Goal: Information Seeking & Learning: Compare options

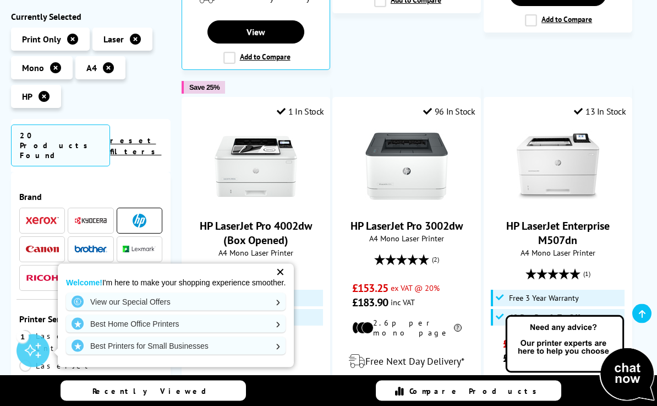
scroll to position [1027, 0]
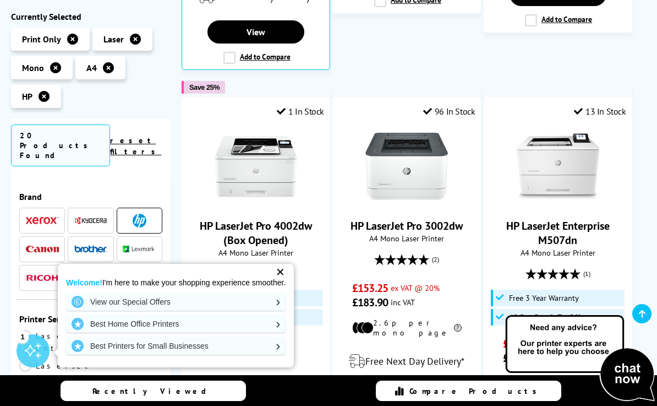
click at [280, 276] on div "✕" at bounding box center [280, 271] width 15 height 15
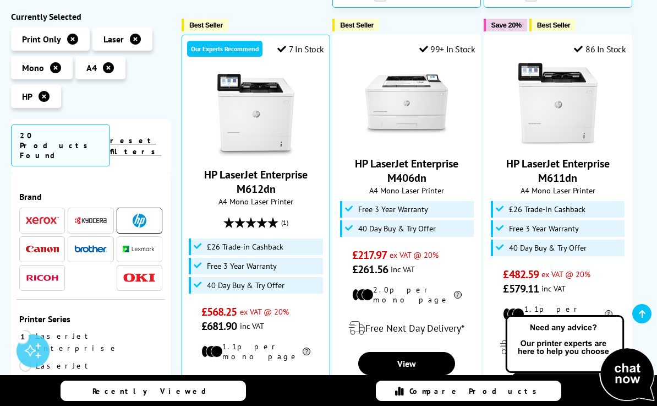
scroll to position [638, 0]
click at [571, 122] on img at bounding box center [558, 104] width 83 height 83
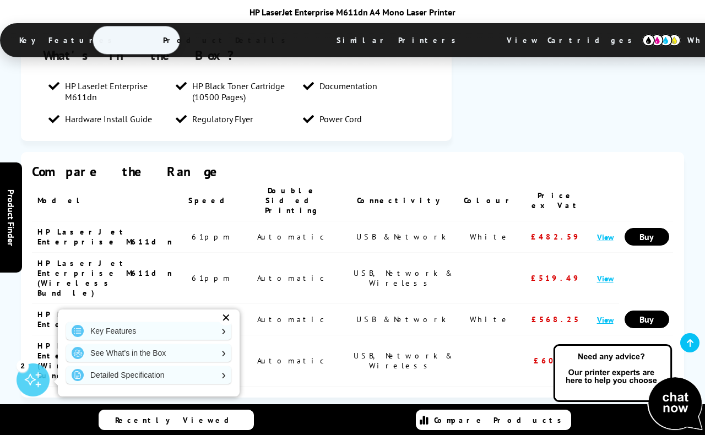
scroll to position [1511, 0]
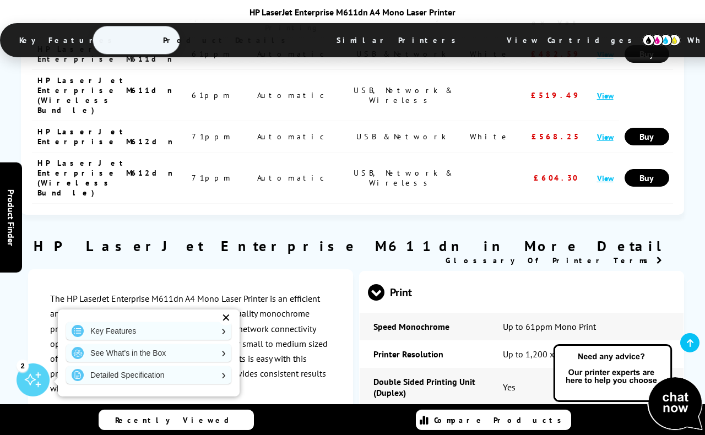
click at [218, 325] on div "✕" at bounding box center [225, 317] width 15 height 15
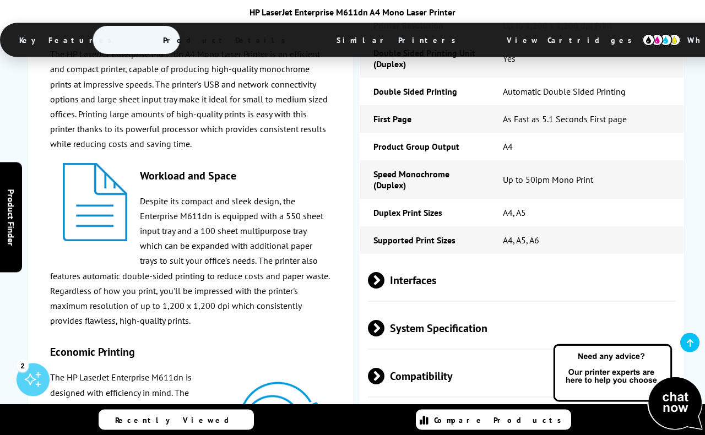
scroll to position [2024, 0]
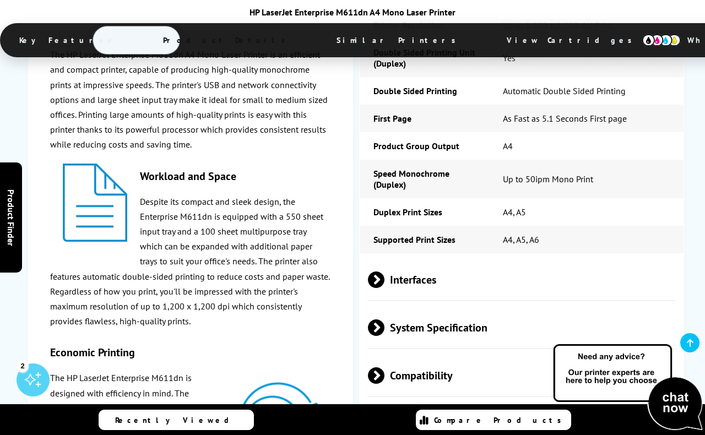
click at [384, 271] on span at bounding box center [384, 279] width 0 height 17
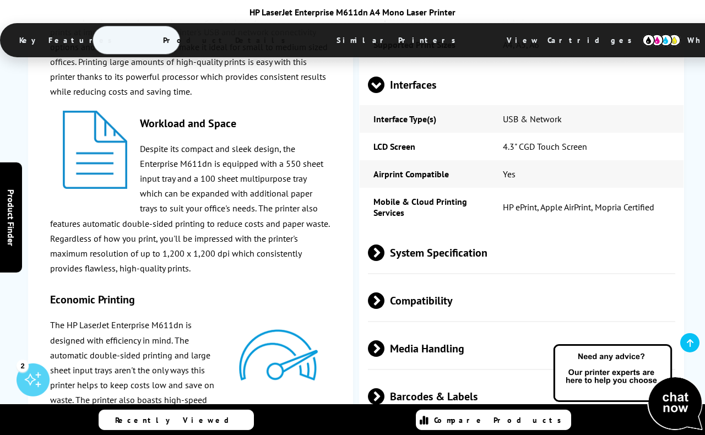
click at [384, 244] on span at bounding box center [384, 252] width 0 height 17
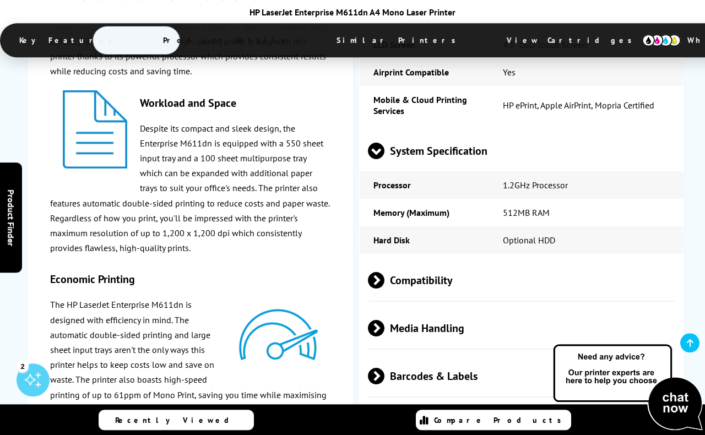
scroll to position [2321, 0]
click at [384, 272] on span at bounding box center [384, 280] width 0 height 17
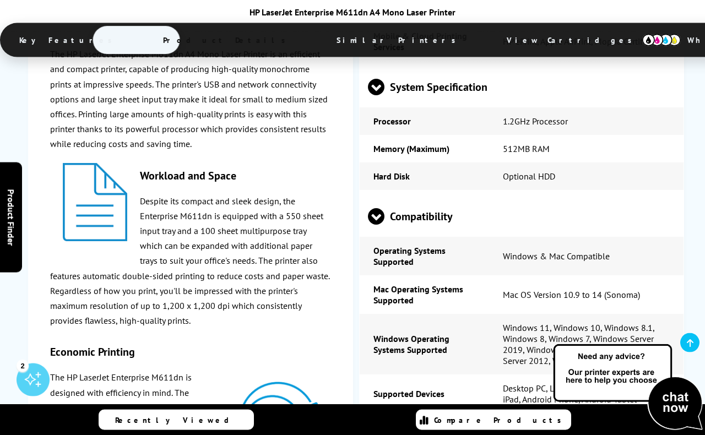
scroll to position [2386, 0]
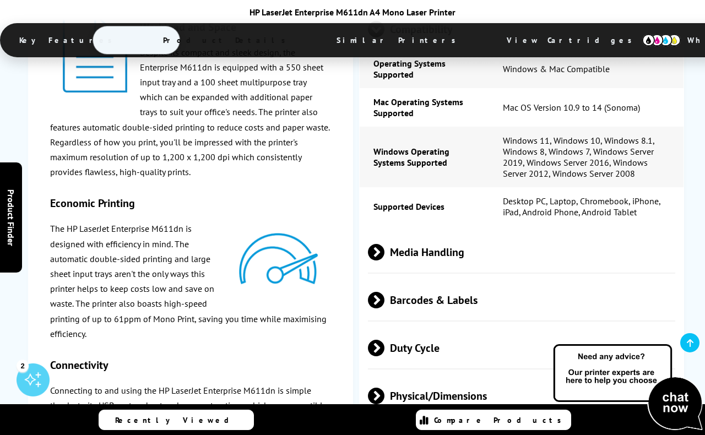
click at [377, 327] on span "Duty Cycle" at bounding box center [521, 347] width 307 height 41
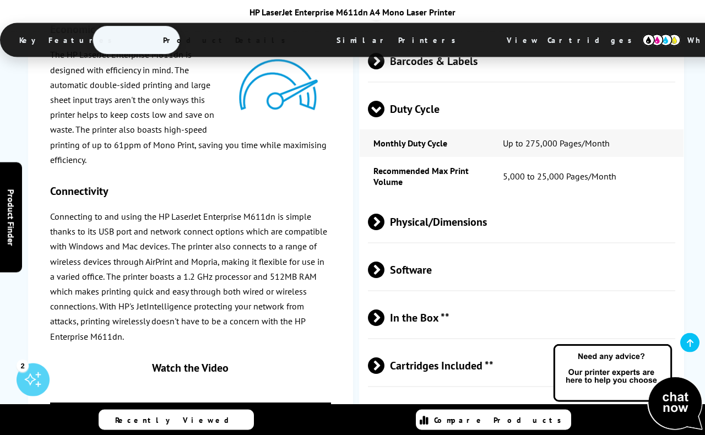
scroll to position [2812, 0]
click at [384, 357] on span at bounding box center [384, 365] width 0 height 17
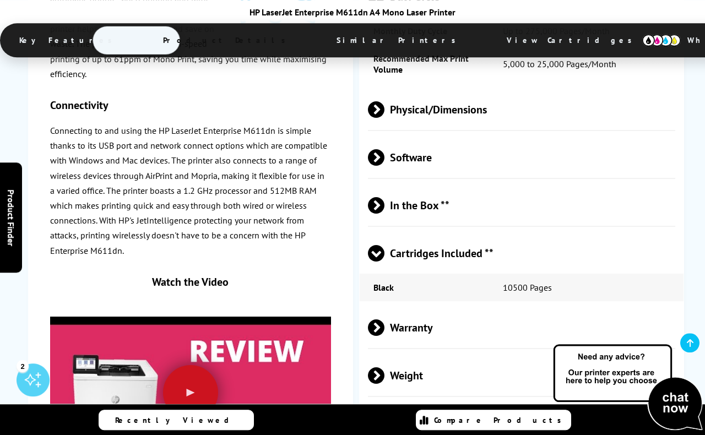
scroll to position [2924, 0]
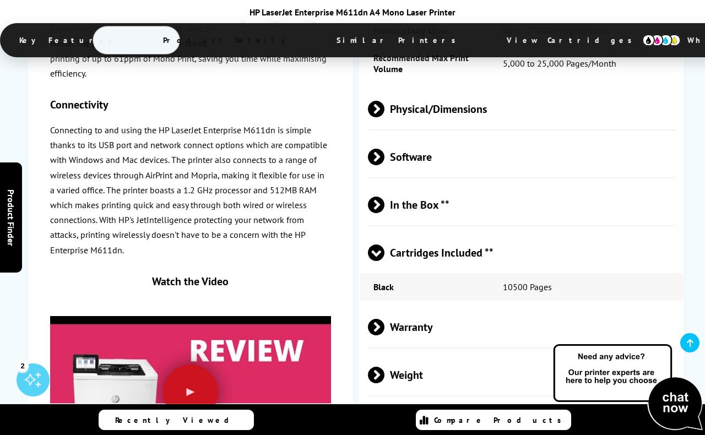
click at [384, 319] on span at bounding box center [384, 327] width 0 height 17
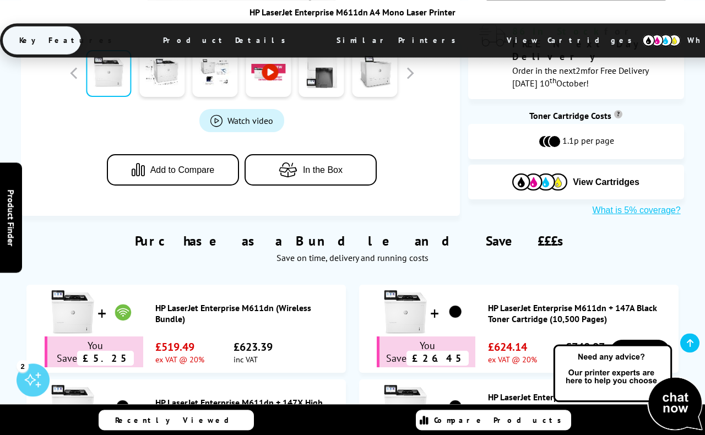
scroll to position [596, 0]
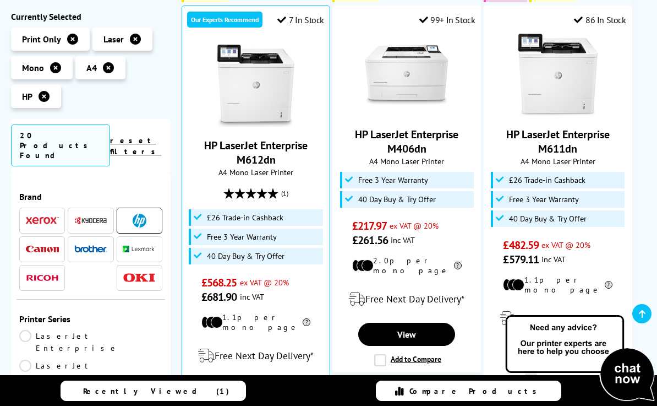
scroll to position [668, 0]
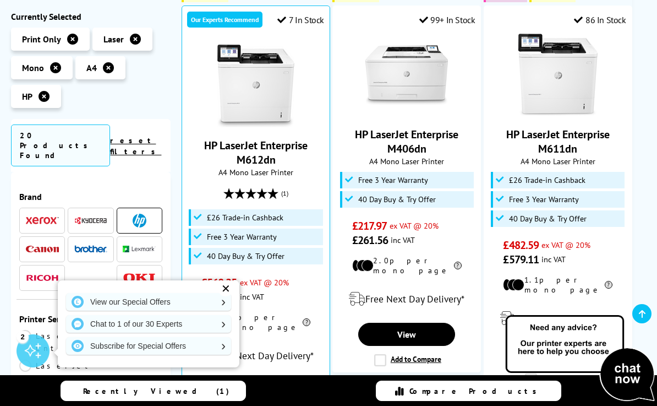
click at [409, 127] on link "HP LaserJet Enterprise M406dn" at bounding box center [407, 141] width 104 height 29
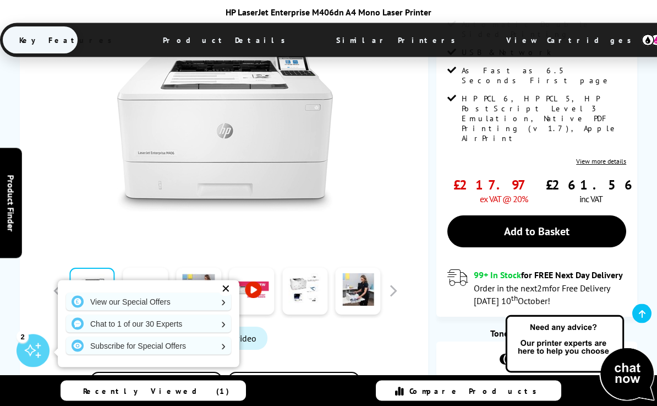
scroll to position [285, 0]
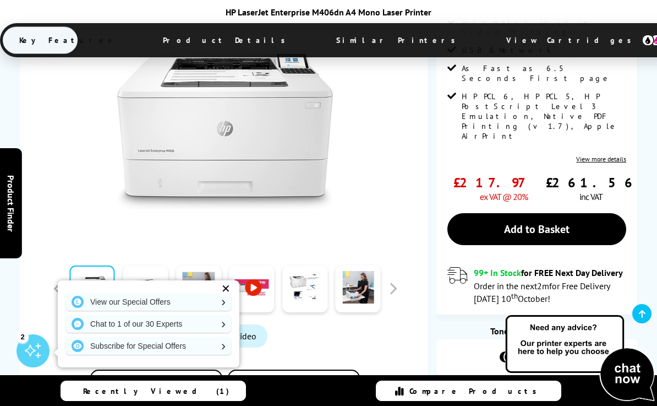
click at [226, 296] on div "✕" at bounding box center [225, 288] width 15 height 15
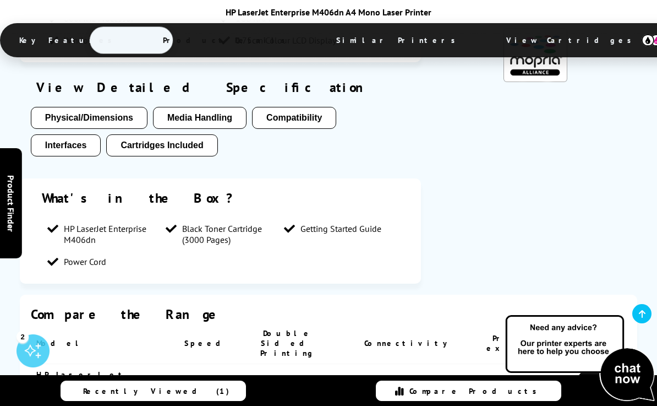
scroll to position [1117, 0]
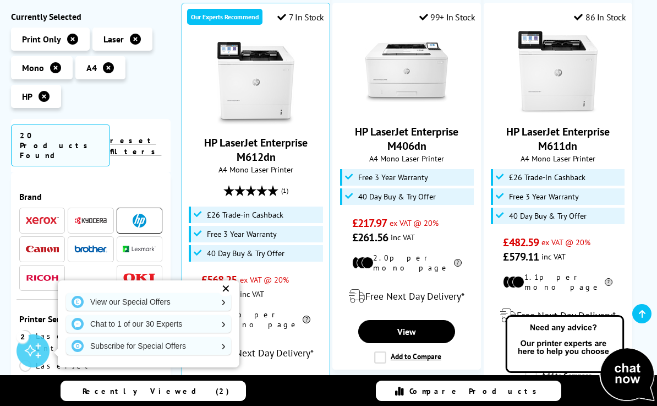
scroll to position [670, 0]
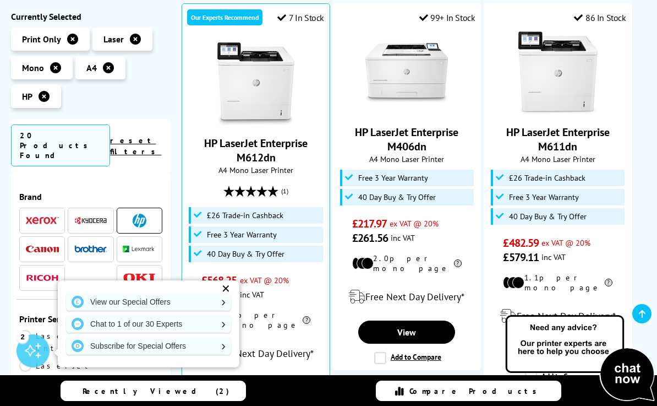
click at [417, 320] on link "View" at bounding box center [406, 331] width 97 height 23
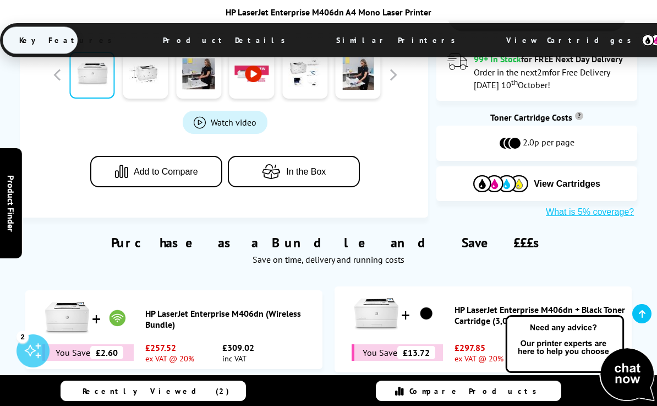
scroll to position [482, 0]
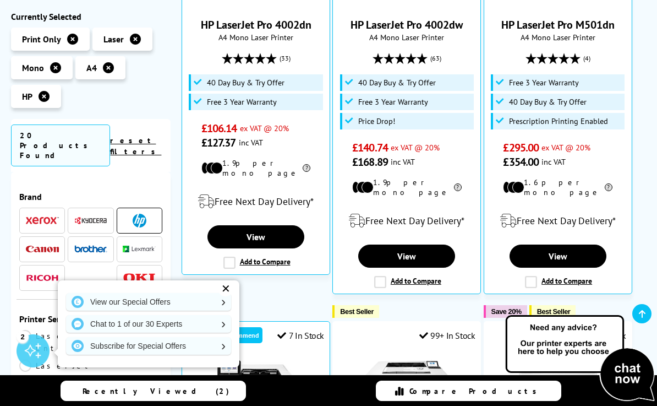
scroll to position [352, 0]
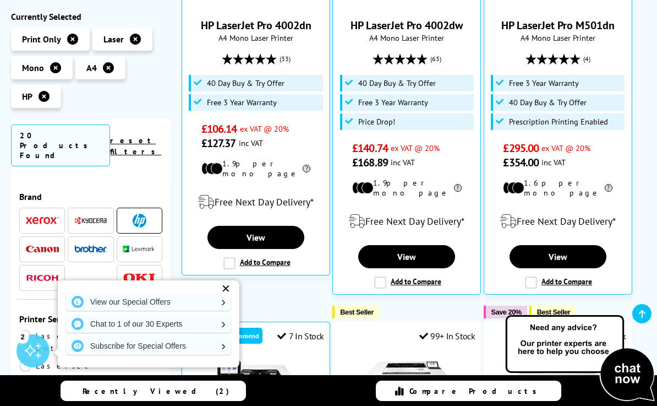
click at [550, 254] on link "View" at bounding box center [558, 256] width 97 height 23
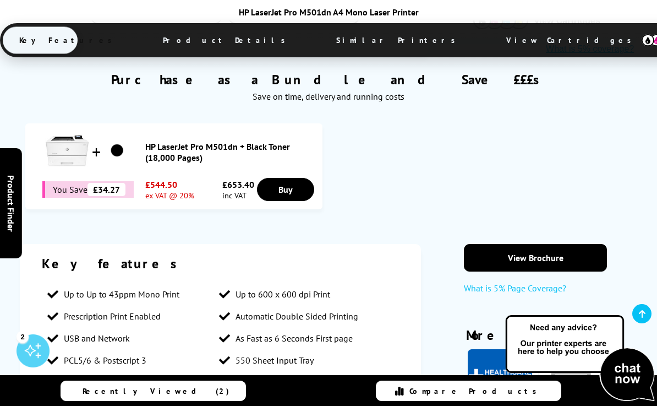
scroll to position [702, 0]
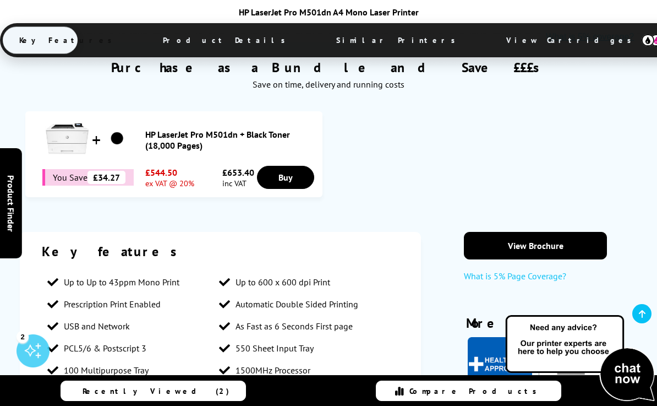
click at [439, 286] on div "View Brochure What is 5% Page Coverage? More features" at bounding box center [536, 349] width 204 height 235
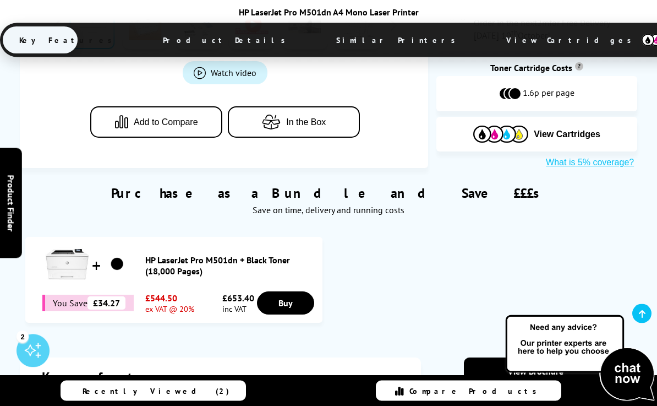
scroll to position [552, 0]
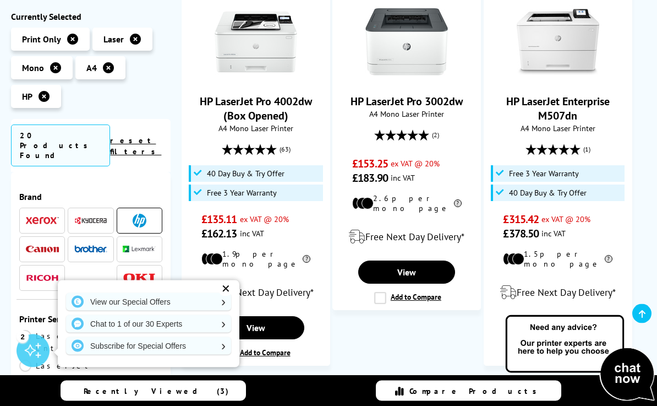
scroll to position [1151, 0]
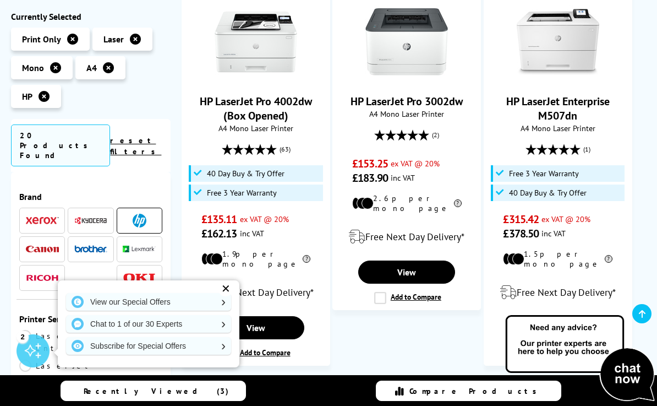
click at [557, 101] on link "HP LaserJet Enterprise M507dn" at bounding box center [559, 108] width 104 height 29
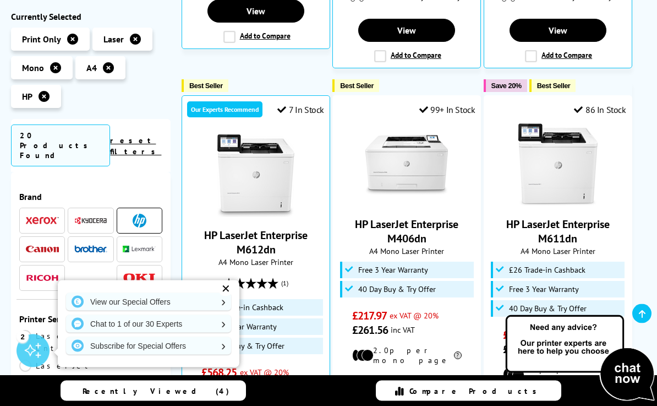
scroll to position [577, 0]
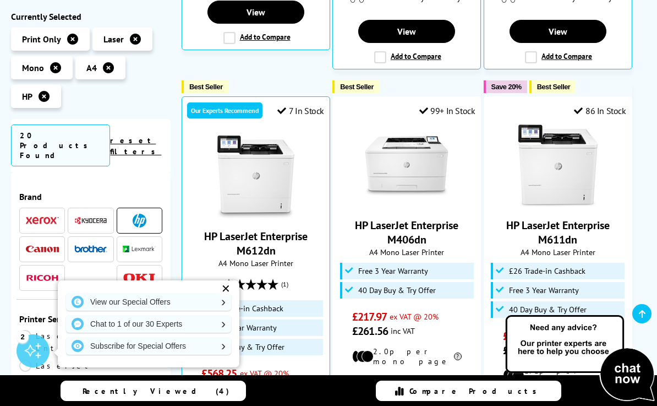
click at [421, 179] on img at bounding box center [407, 165] width 83 height 83
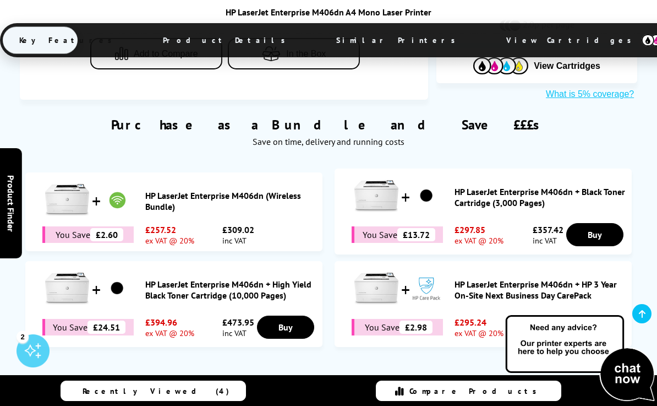
scroll to position [616, 0]
